Goal: Find contact information: Find contact information

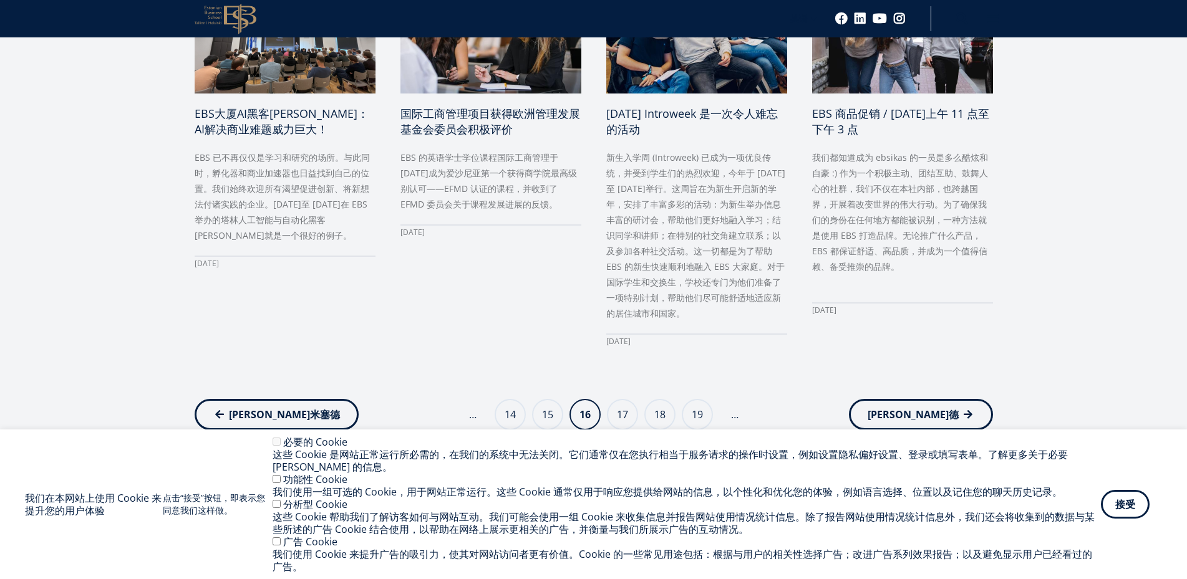
scroll to position [935, 0]
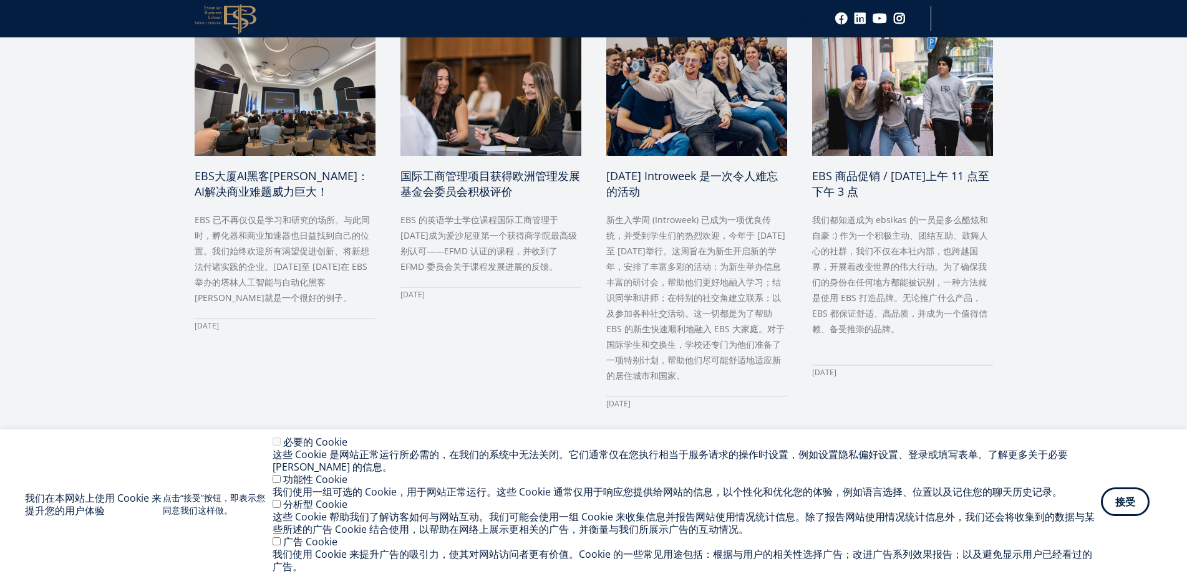
click at [1116, 518] on div "接受 撤回同意" at bounding box center [1131, 504] width 61 height 29
click at [1137, 497] on button "接受" at bounding box center [1125, 502] width 49 height 29
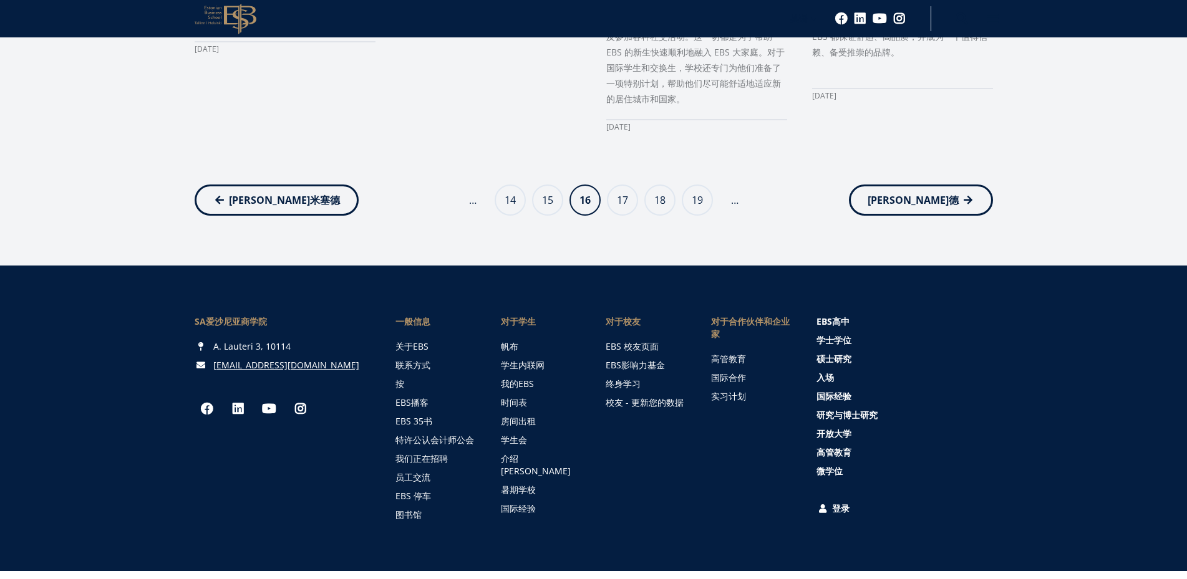
scroll to position [1288, 0]
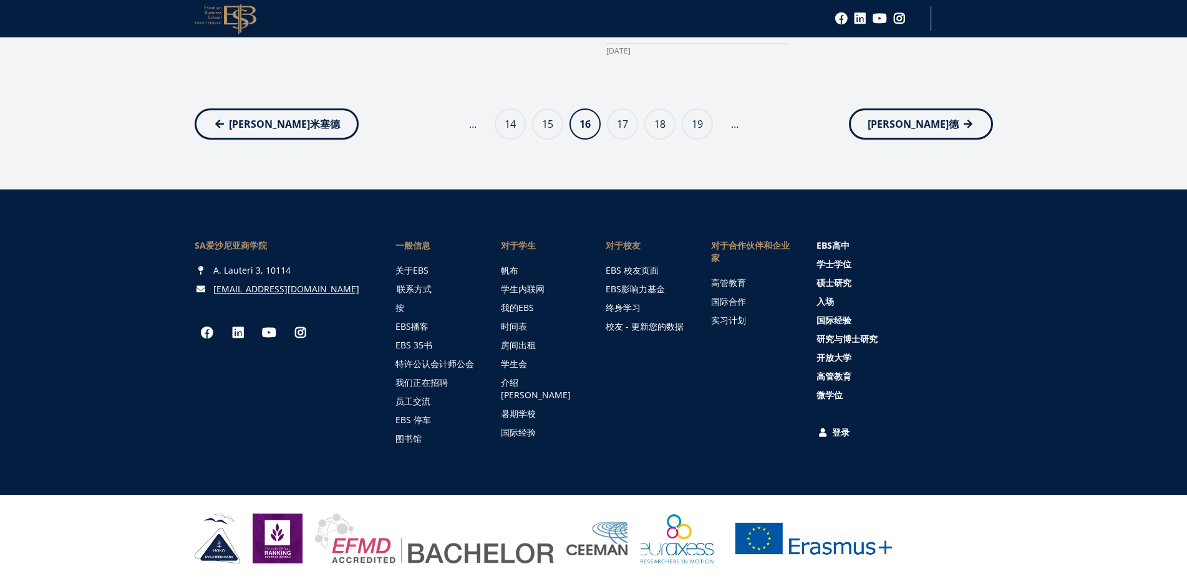
click at [416, 283] on font "联系方式" at bounding box center [414, 289] width 35 height 12
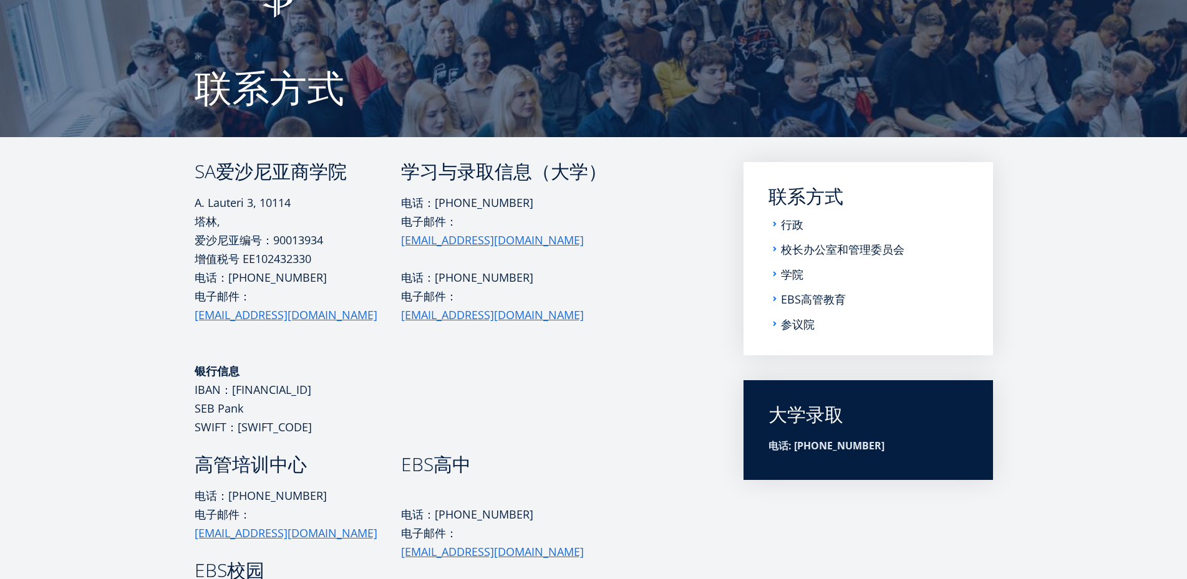
scroll to position [125, 0]
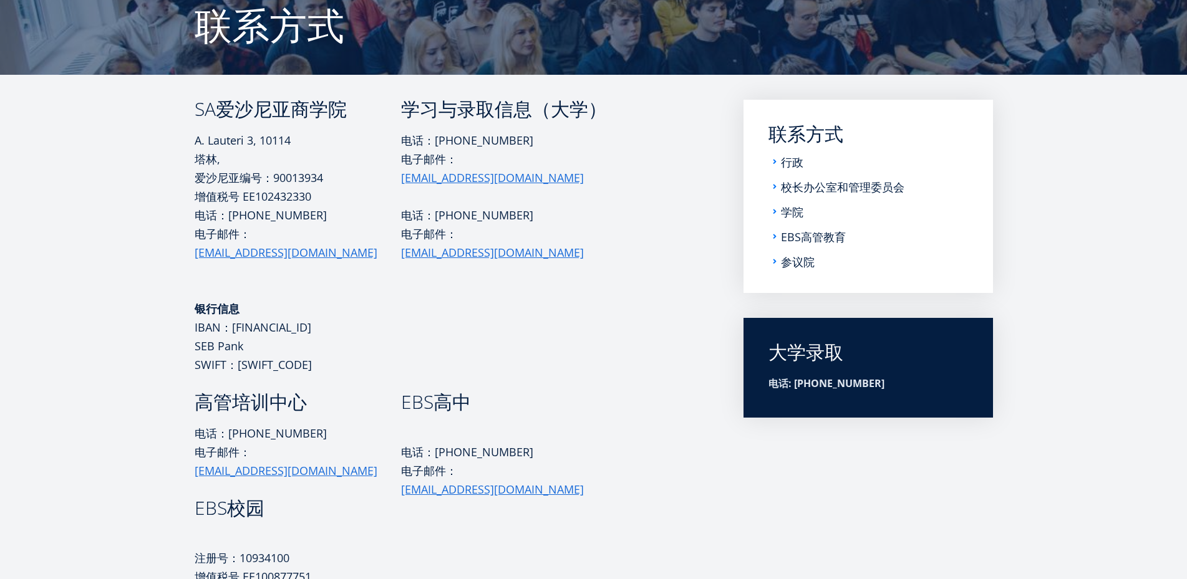
drag, startPoint x: 518, startPoint y: 282, endPoint x: 481, endPoint y: 304, distance: 42.8
click at [481, 304] on td "学习与录取信息（大学） 电话：[PHONE_NUMBER] 电子邮件： [EMAIL_ADDRESS][DOMAIN_NAME] 电话：[PHONE_NUMB…" at bounding box center [519, 246] width 237 height 293
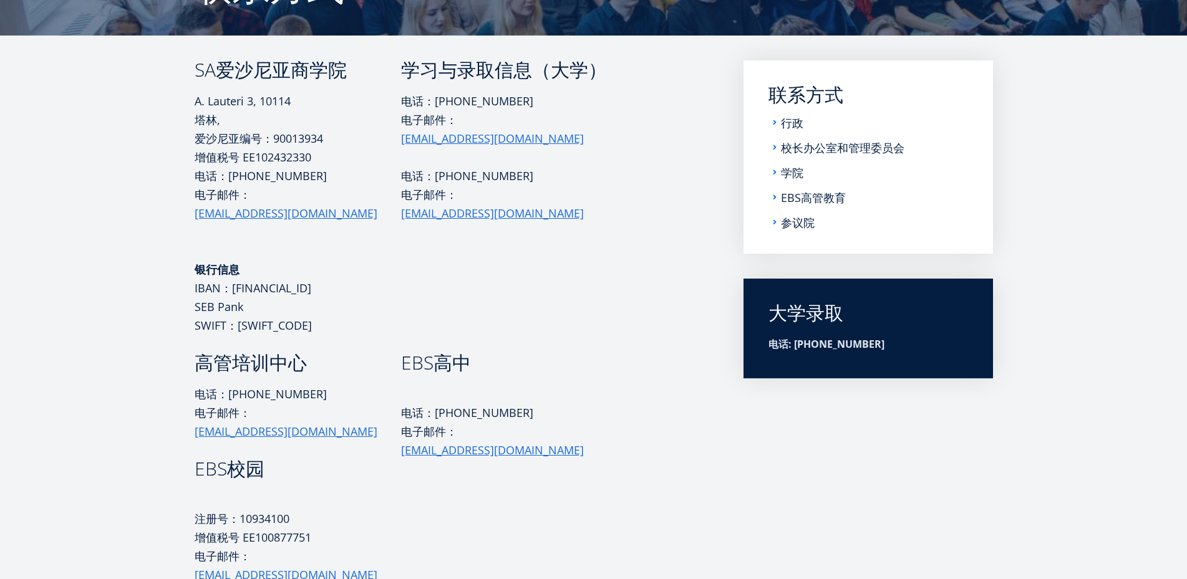
scroll to position [374, 0]
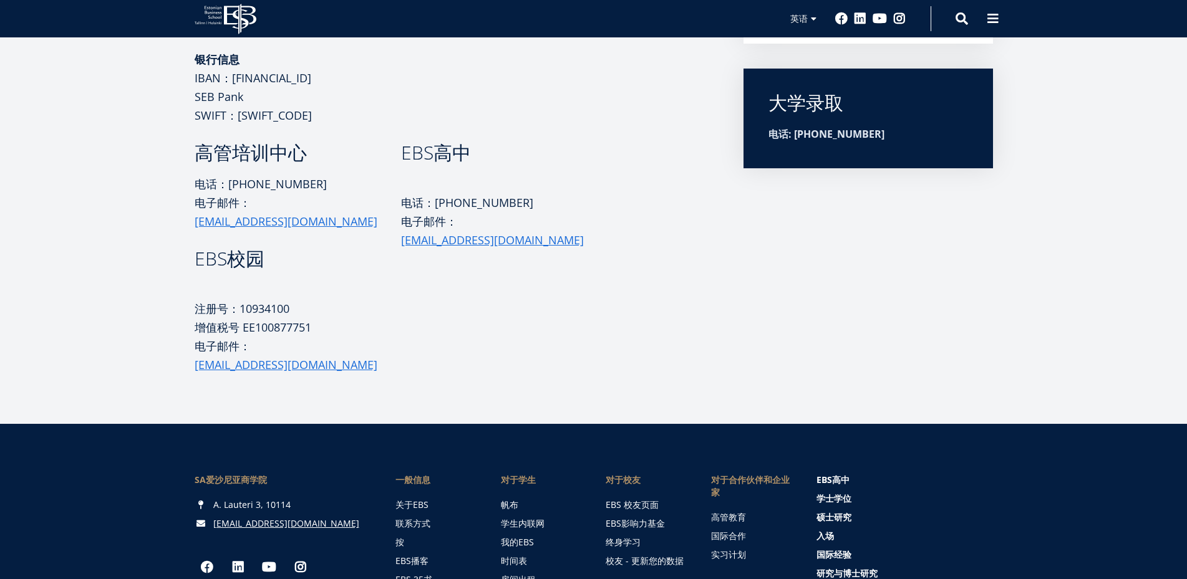
click at [642, 576] on li "对于校友 EBS 校友页面 EBS影响力基金 终身学习 校友 - 更新您的数据" at bounding box center [633, 577] width 105 height 206
click at [823, 281] on aside "子菜单 EN 联系方式 行政 校长办公室和管理委员会 学院 EBS高管教育 参议院 大学录取 电话: [PHONE_NUMBER]" at bounding box center [867, 112] width 249 height 524
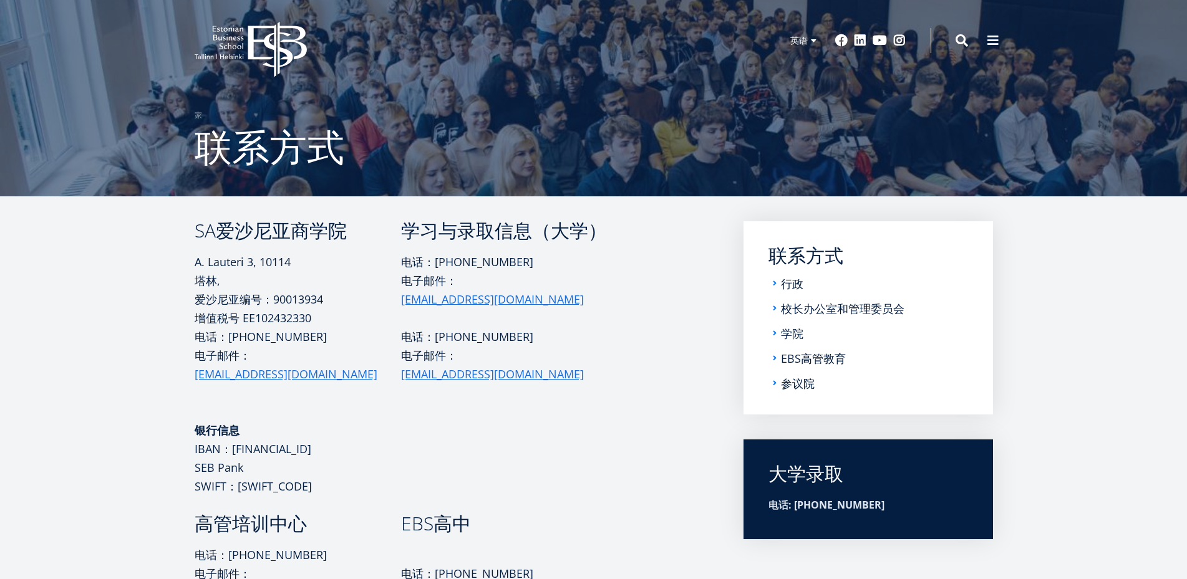
scroll to position [0, 0]
